Goal: Check status: Check status

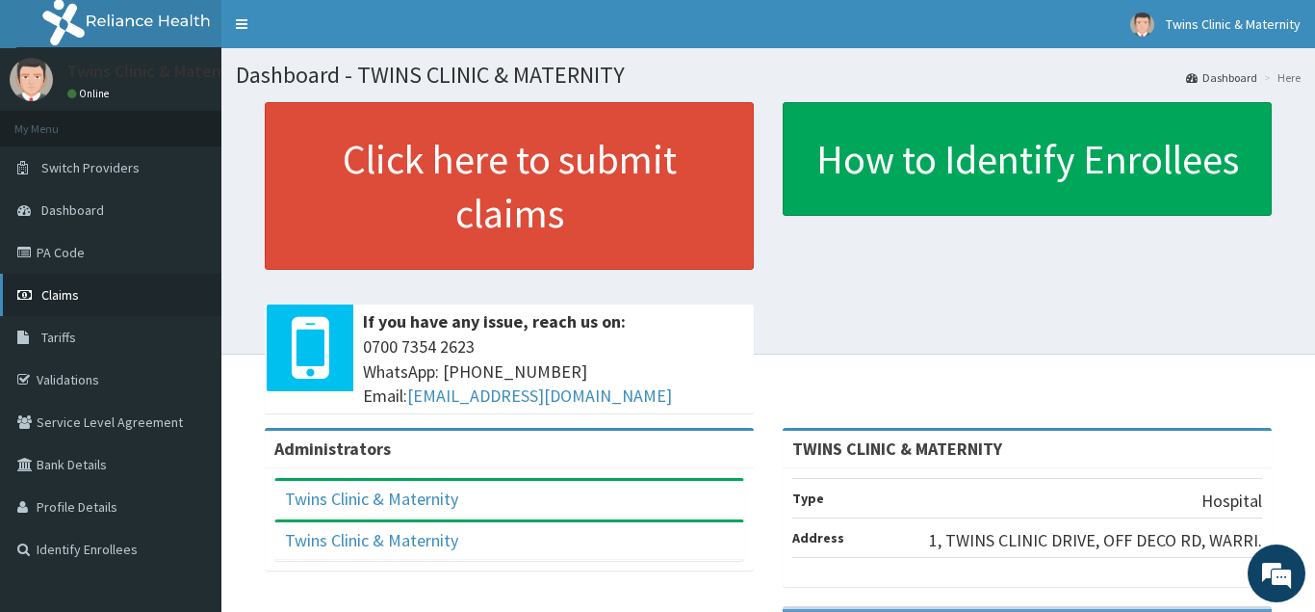
click at [144, 288] on link "Claims" at bounding box center [110, 294] width 221 height 42
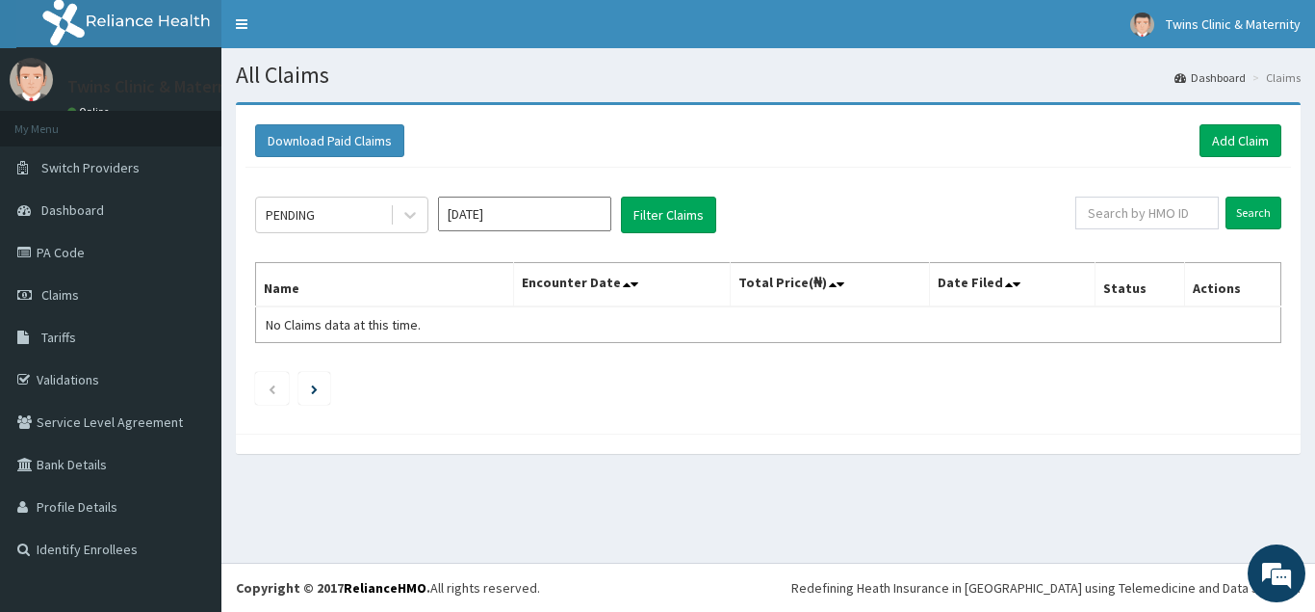
click at [401, 192] on div "PENDING Aug 2025 Filter Claims Search Name Encounter Date Total Price(₦) Date F…" at bounding box center [769, 296] width 1046 height 256
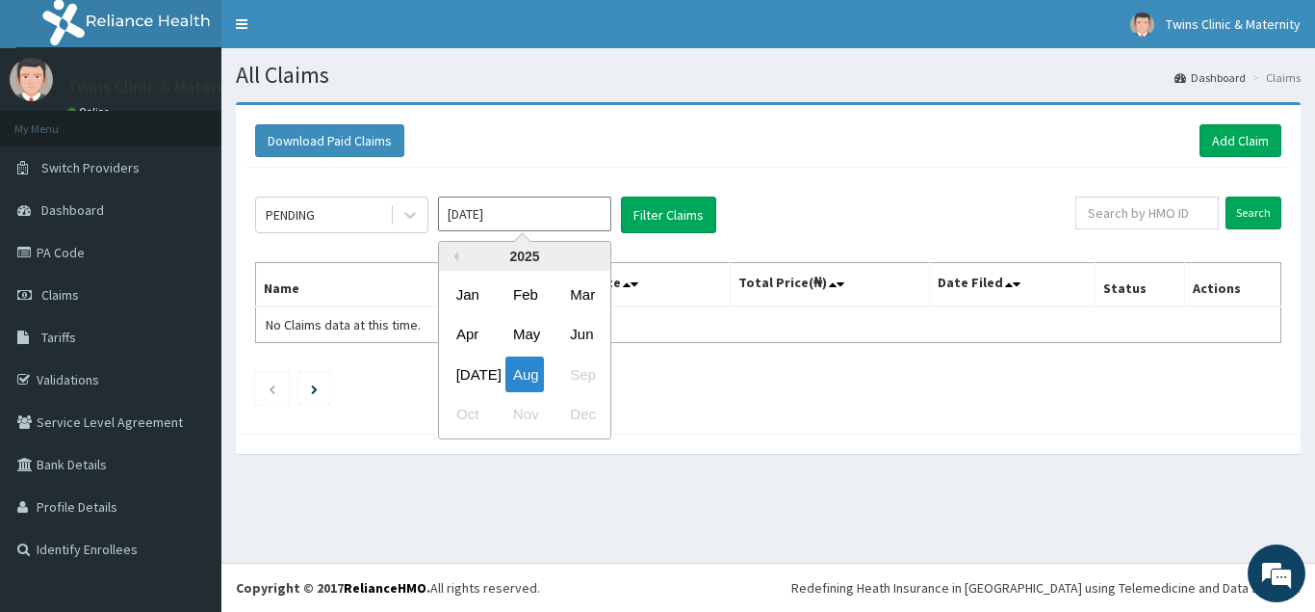
click at [549, 210] on input "[DATE]" at bounding box center [524, 213] width 173 height 35
click at [489, 373] on div "Jul Aug Sep" at bounding box center [524, 373] width 171 height 39
click at [667, 266] on div "Previous Year 2025 Jan Feb Mar Apr May Jun Jul Aug Sep Oct Nov Dec" at bounding box center [553, 342] width 327 height 203
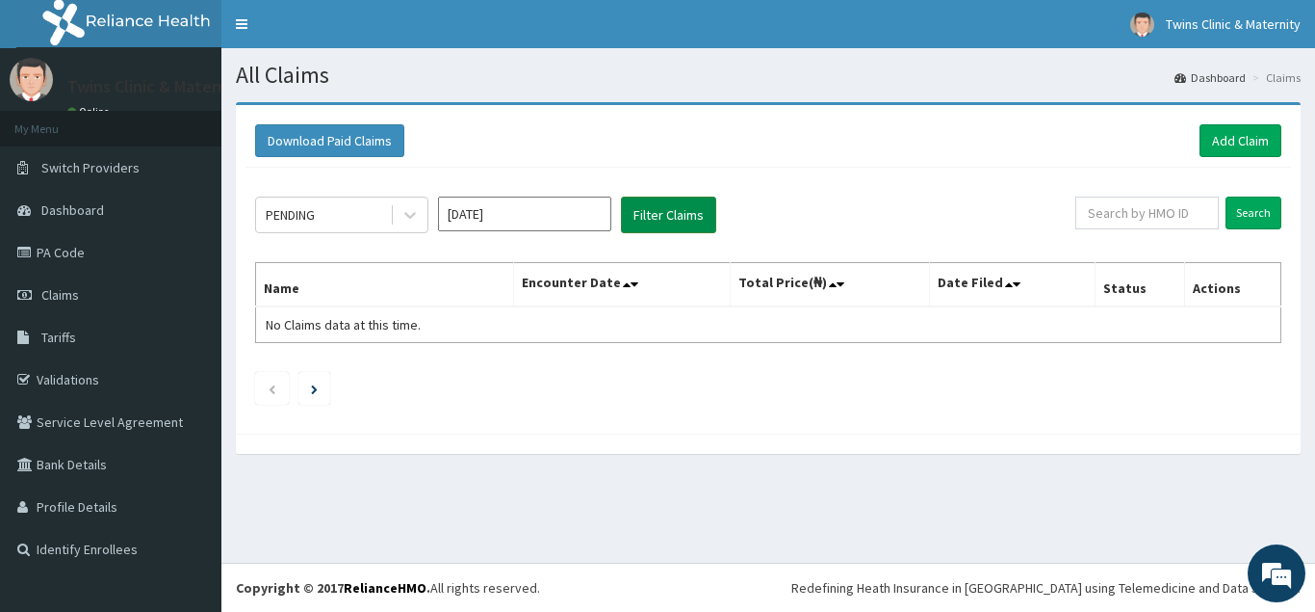
click at [666, 226] on button "Filter Claims" at bounding box center [668, 214] width 95 height 37
click at [596, 221] on input "[DATE]" at bounding box center [524, 213] width 173 height 35
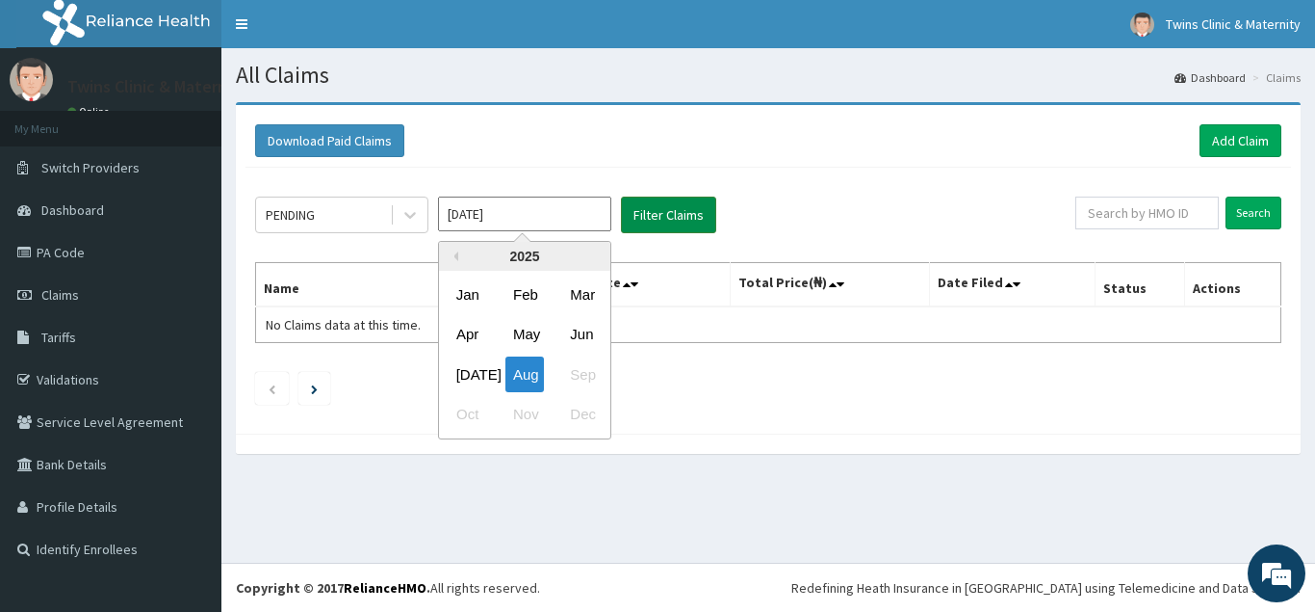
click at [689, 216] on button "Filter Claims" at bounding box center [668, 214] width 95 height 37
click at [553, 210] on input "[DATE]" at bounding box center [524, 213] width 173 height 35
click at [463, 366] on div "Jul" at bounding box center [468, 374] width 39 height 36
type input "Jul 2025"
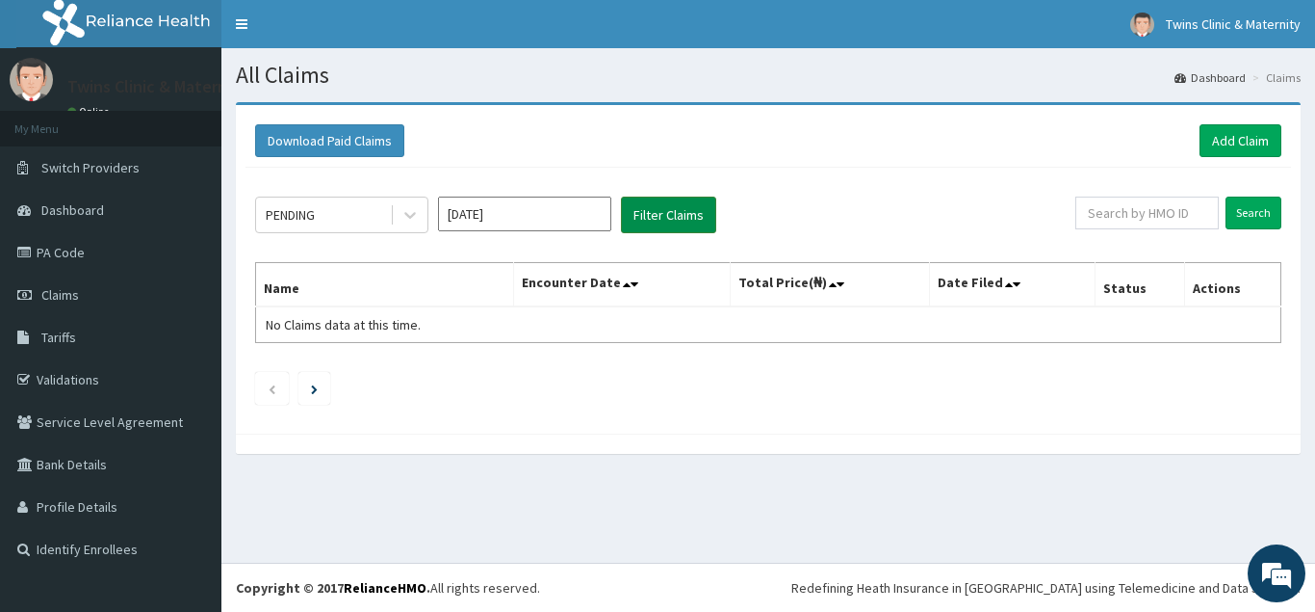
click at [652, 207] on button "Filter Claims" at bounding box center [668, 214] width 95 height 37
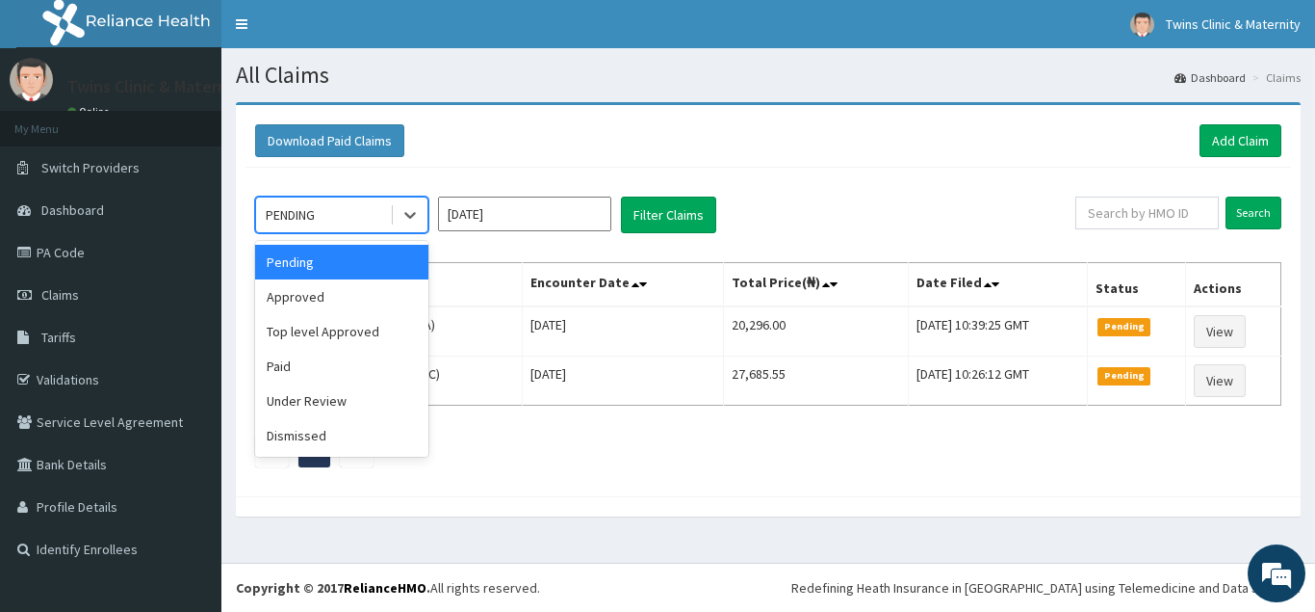
click at [385, 211] on div "PENDING" at bounding box center [323, 214] width 134 height 31
click at [388, 300] on div "Approved" at bounding box center [341, 296] width 173 height 35
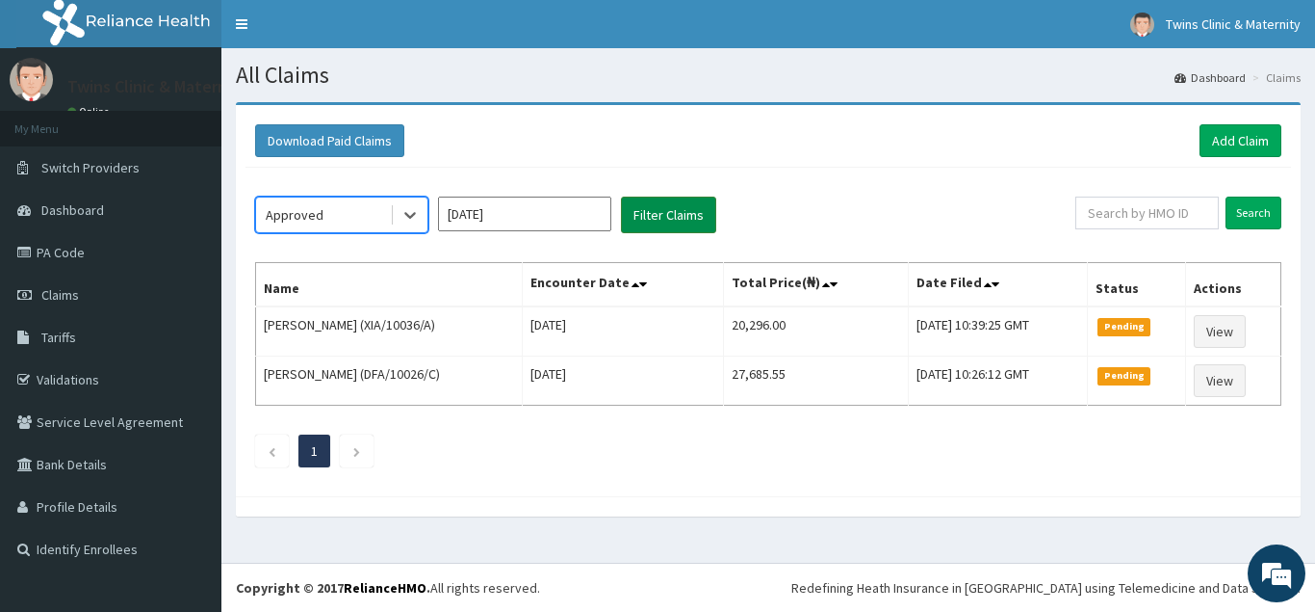
click at [677, 221] on button "Filter Claims" at bounding box center [668, 214] width 95 height 37
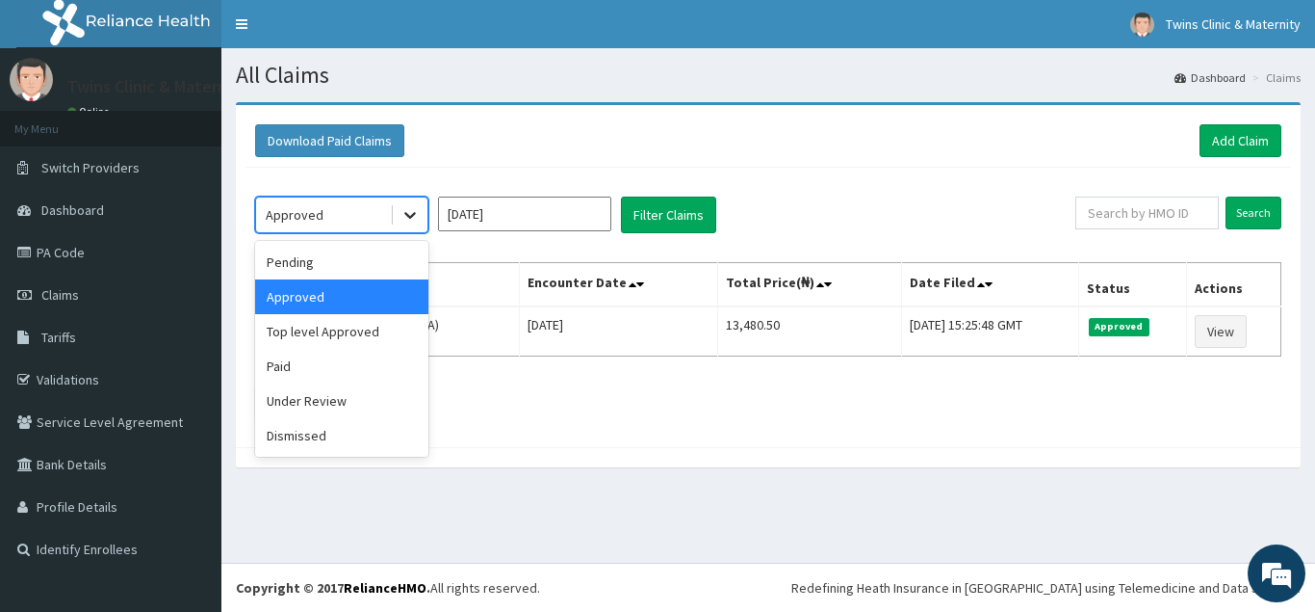
click at [405, 217] on icon at bounding box center [410, 214] width 19 height 19
click at [373, 329] on div "Top level Approved" at bounding box center [341, 331] width 173 height 35
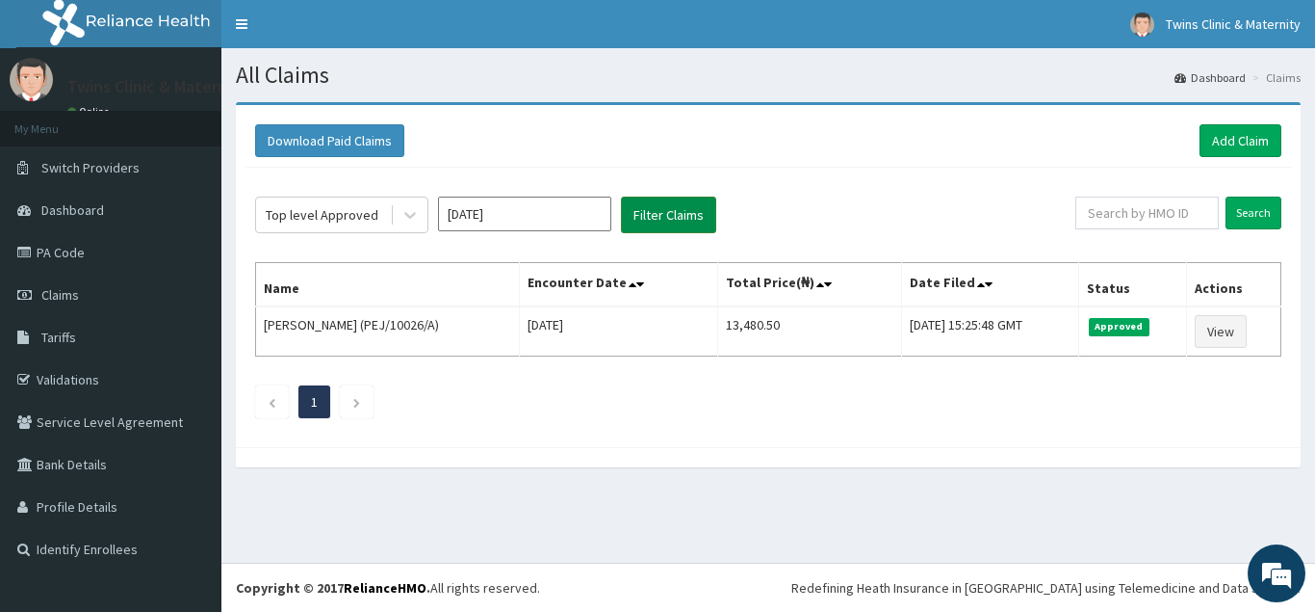
click at [657, 206] on button "Filter Claims" at bounding box center [668, 214] width 95 height 37
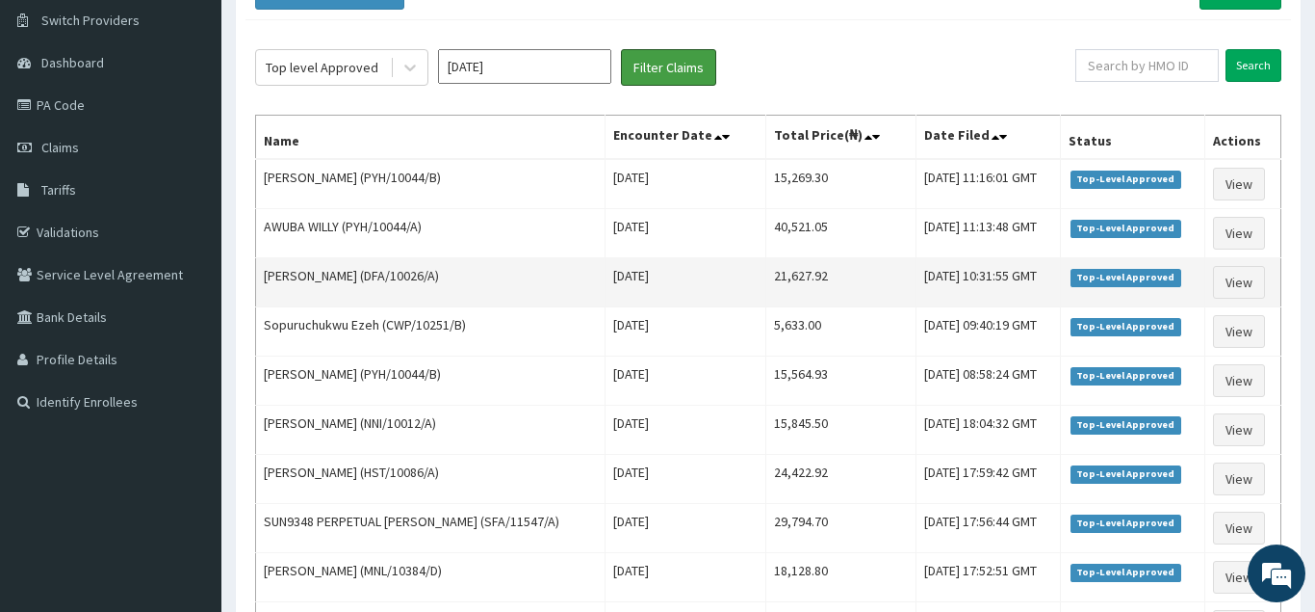
scroll to position [98, 0]
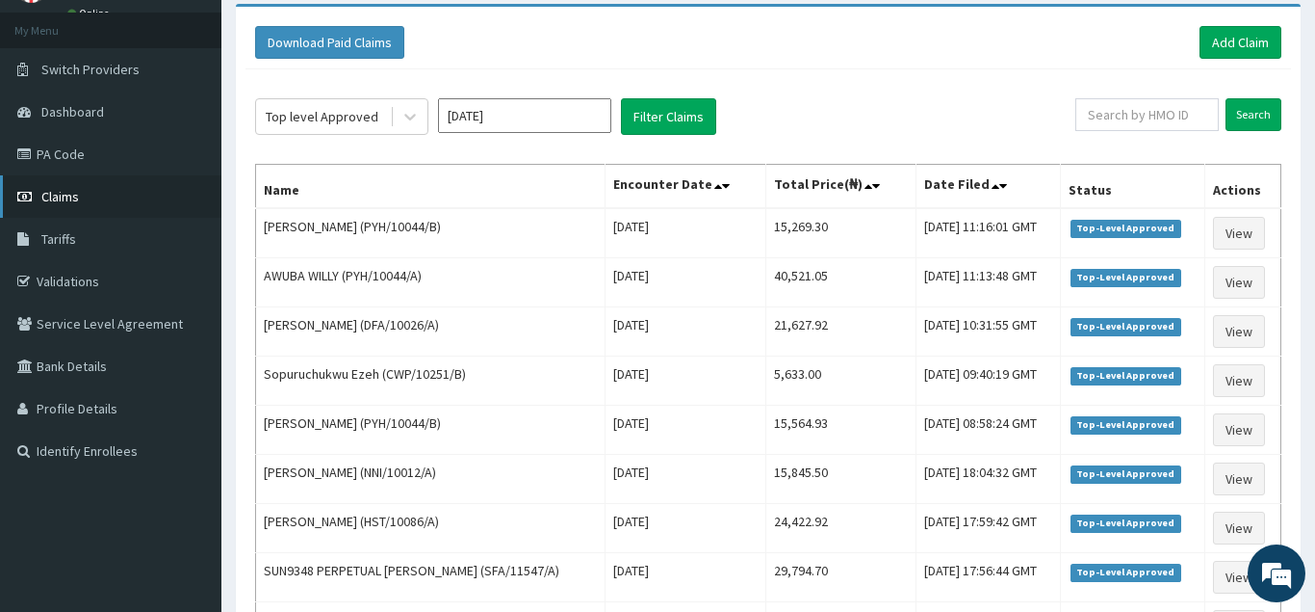
click at [151, 195] on link "Claims" at bounding box center [110, 196] width 221 height 42
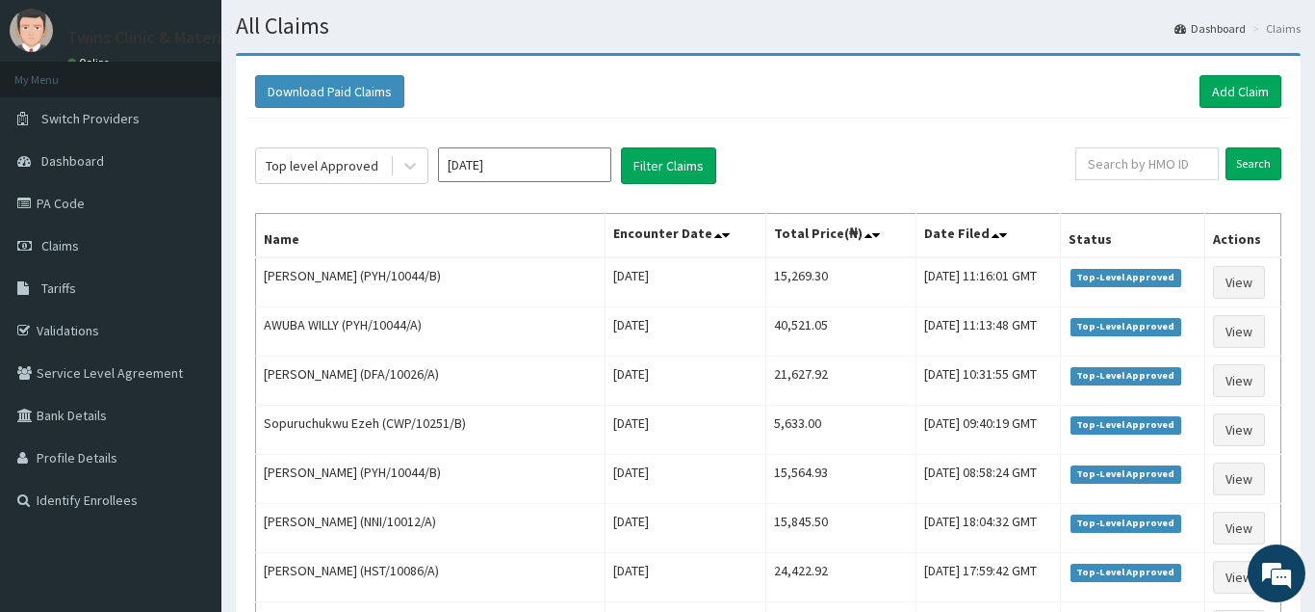
scroll to position [0, 0]
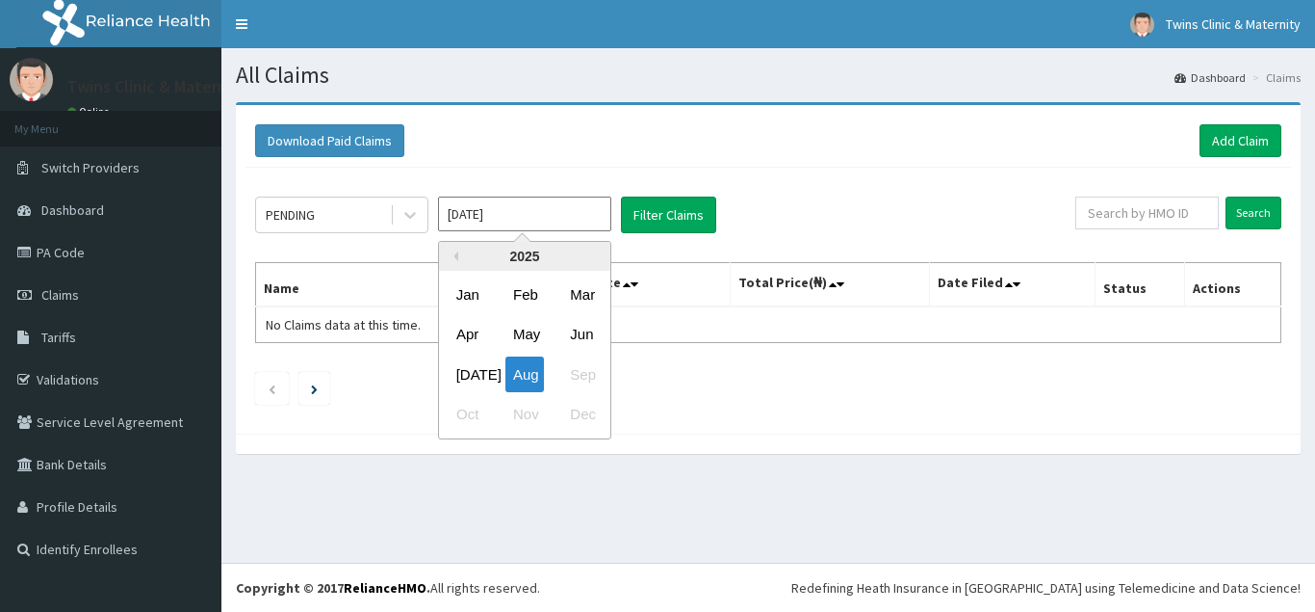
click at [585, 213] on input "[DATE]" at bounding box center [524, 213] width 173 height 35
click at [1203, 204] on input "text" at bounding box center [1147, 212] width 143 height 33
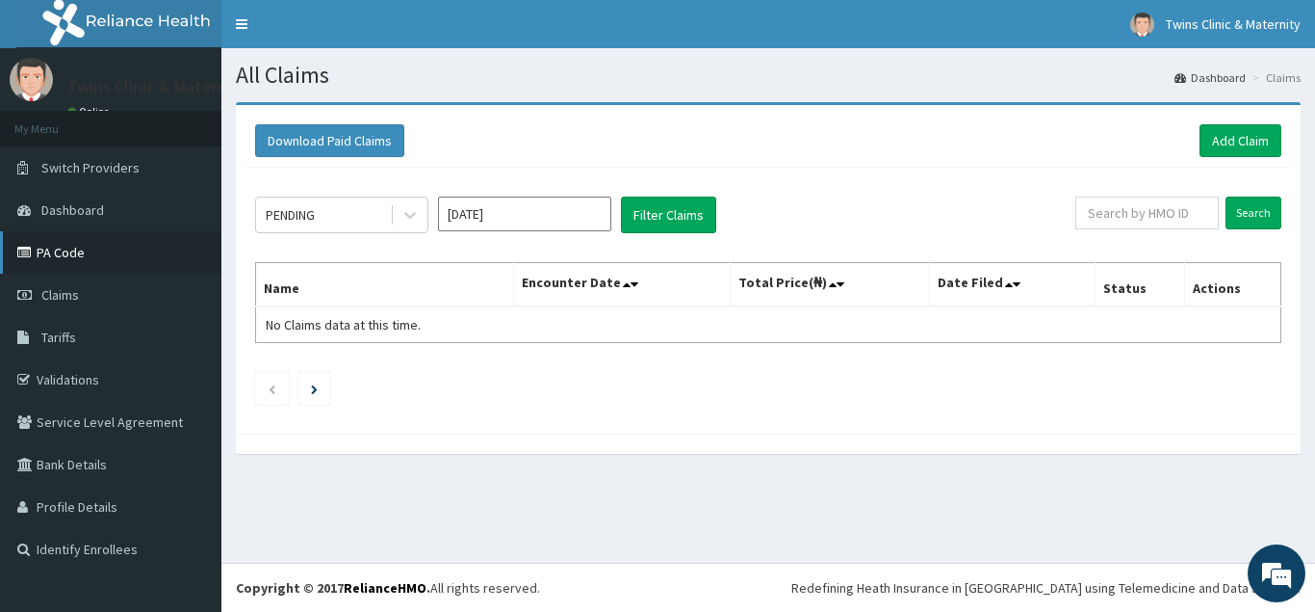
click at [87, 252] on link "PA Code" at bounding box center [110, 252] width 221 height 42
click at [91, 383] on link "Validations" at bounding box center [110, 379] width 221 height 42
